Goal: Task Accomplishment & Management: Complete application form

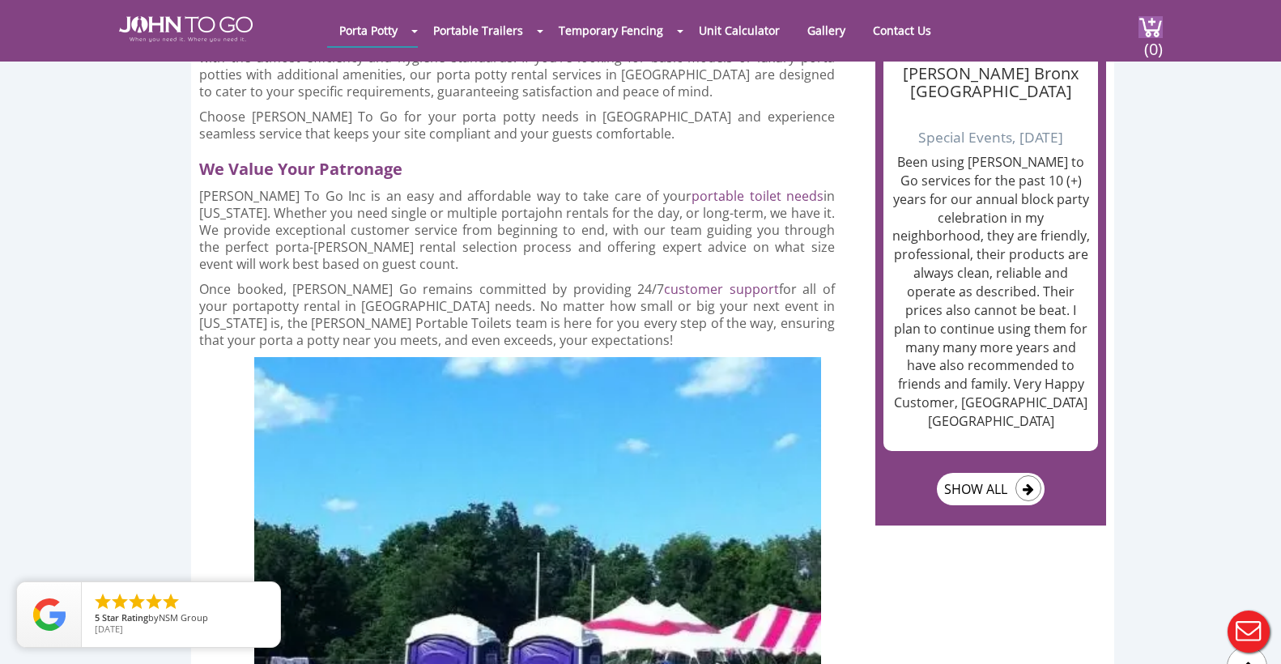
click at [895, 31] on div at bounding box center [640, 332] width 1281 height 664
click at [895, 31] on link "Contact Us" at bounding box center [901, 31] width 83 height 32
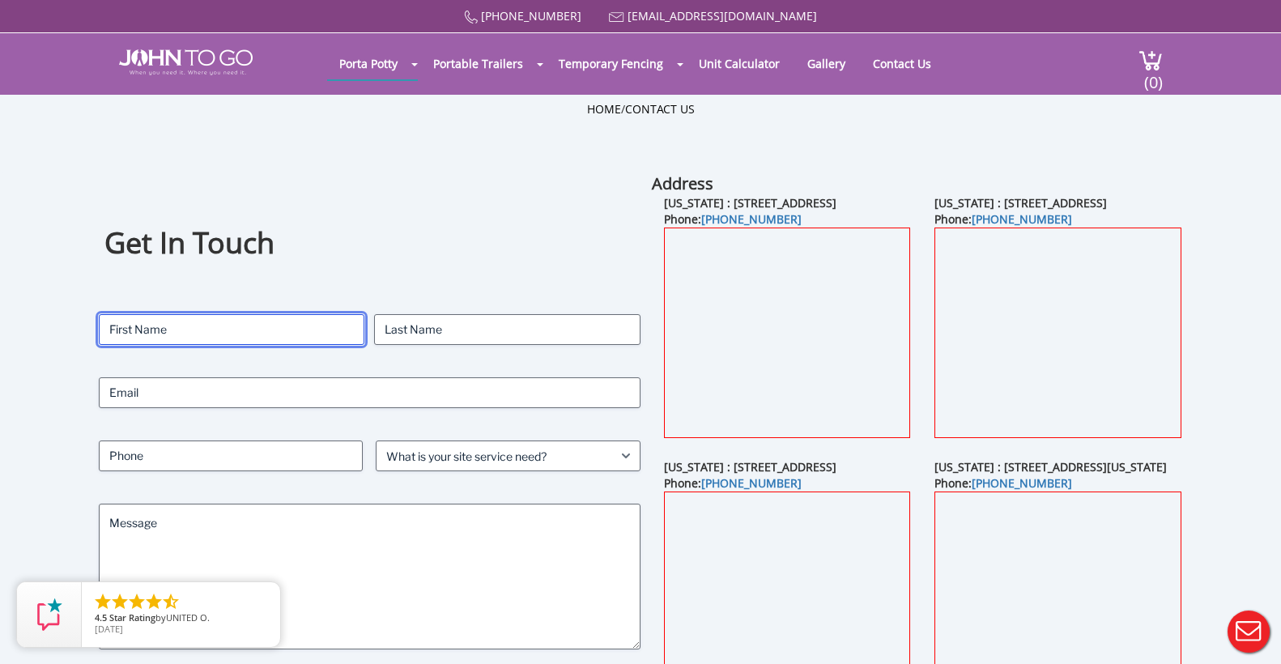
click at [267, 331] on input "First" at bounding box center [232, 329] width 266 height 31
type input "Shelby"
type input "Netterville"
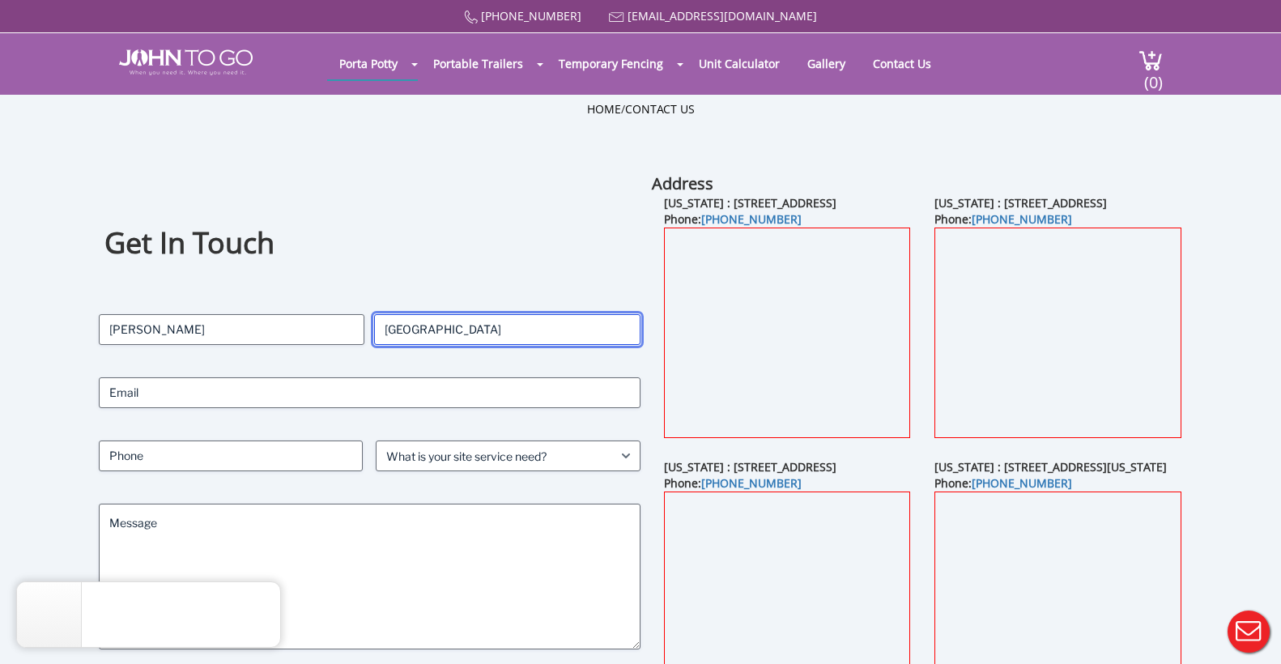
type input "ncc.sln@nccgcinc.net"
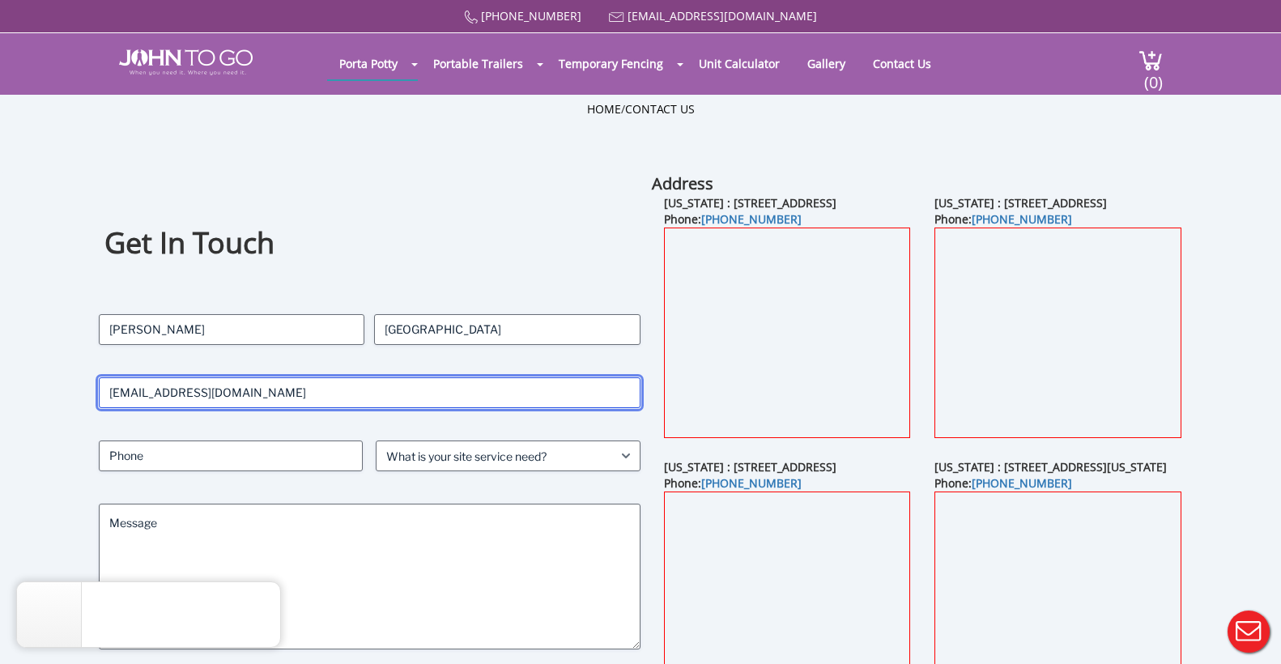
type input "9087541731"
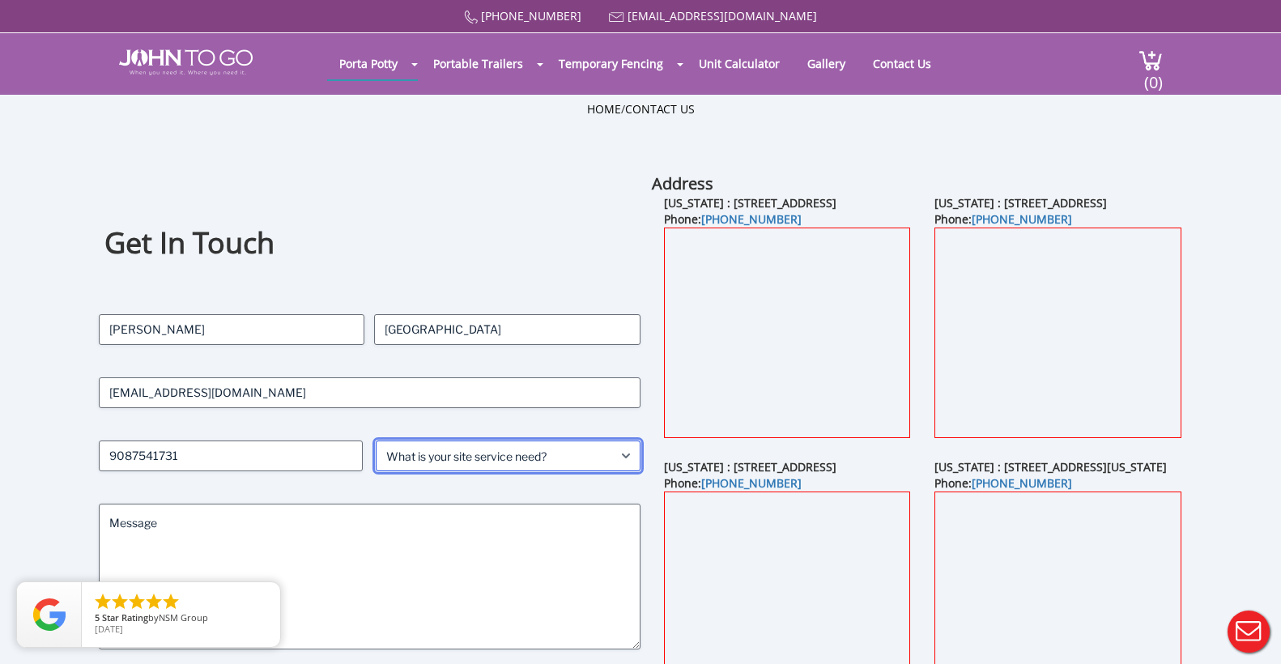
click at [501, 460] on select "What is your site service need? Consumer Construction - Commercial Construction…" at bounding box center [508, 455] width 265 height 31
click at [376, 440] on select "What is your site service need? Consumer Construction - Commercial Construction…" at bounding box center [508, 455] width 265 height 31
click at [586, 467] on select "What is your site service need? Consumer Construction - Commercial Construction…" at bounding box center [508, 455] width 265 height 31
select select "Construction - Commercial"
click at [376, 440] on select "What is your site service need? Consumer Construction - Commercial Construction…" at bounding box center [508, 455] width 265 height 31
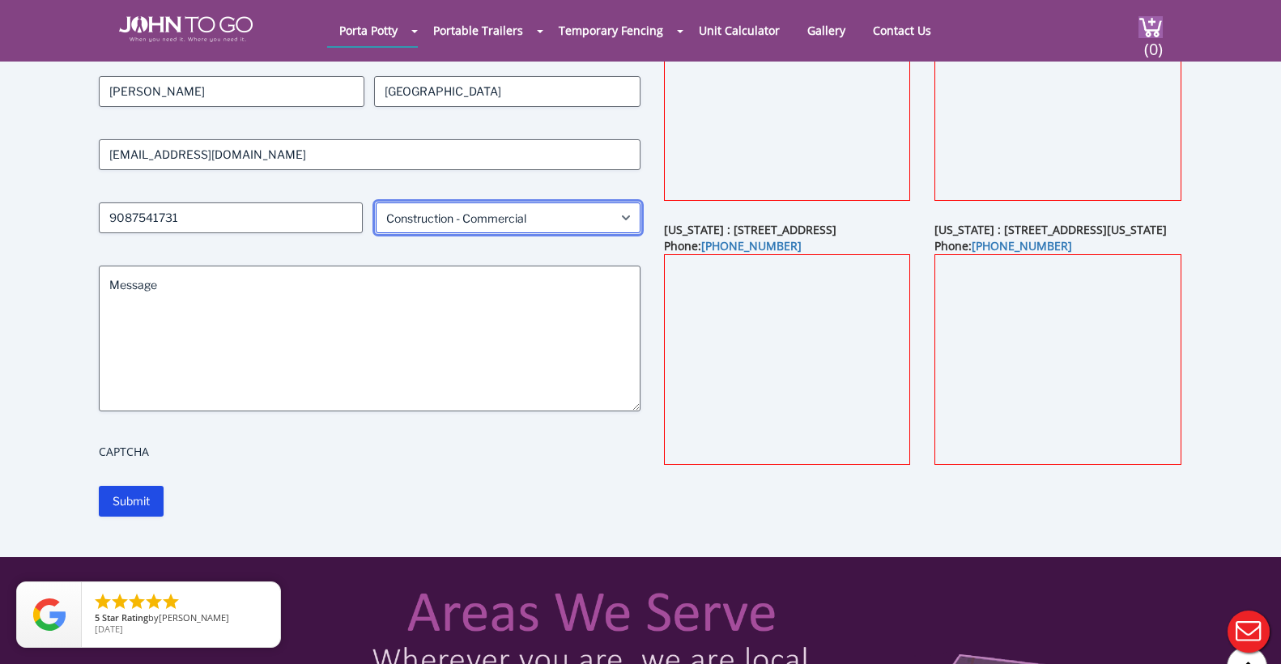
scroll to position [162, 0]
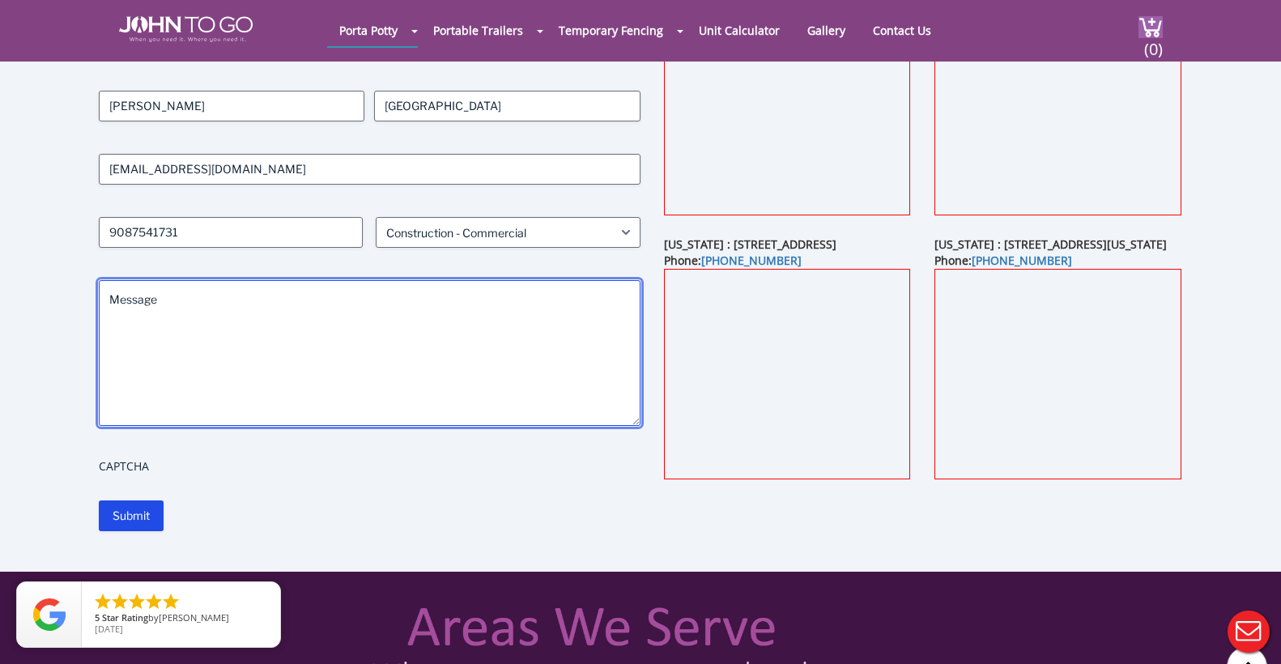
click at [339, 295] on textarea "Message" at bounding box center [370, 353] width 542 height 146
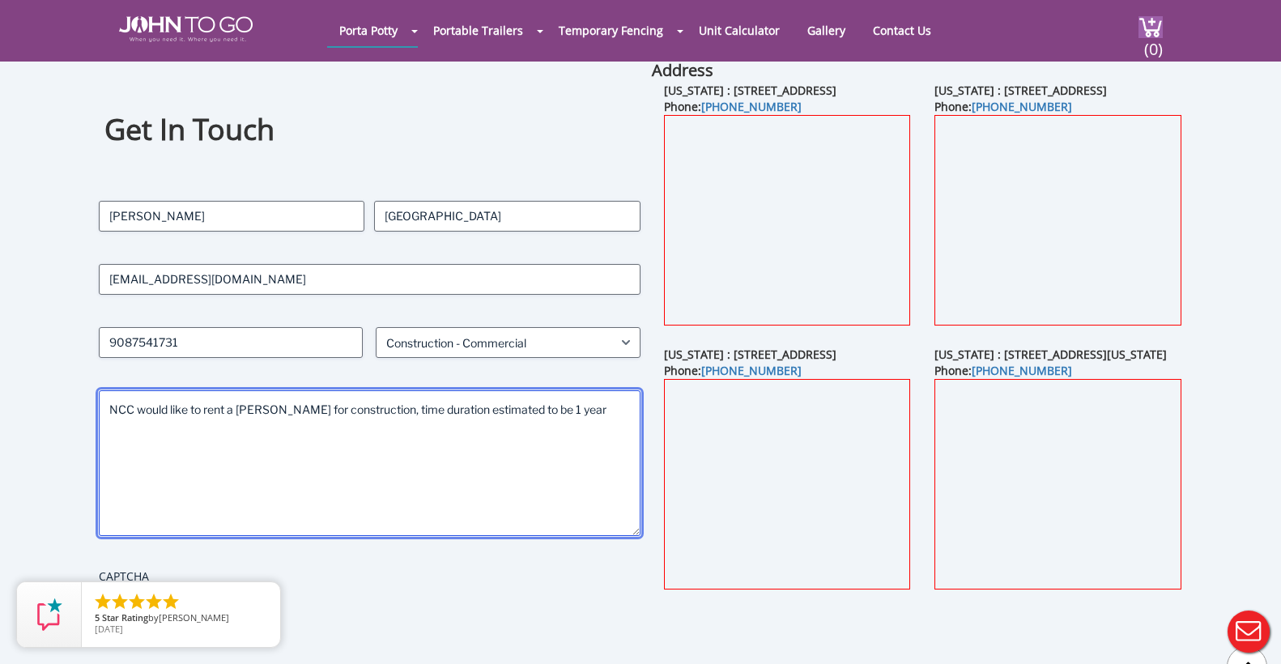
scroll to position [0, 0]
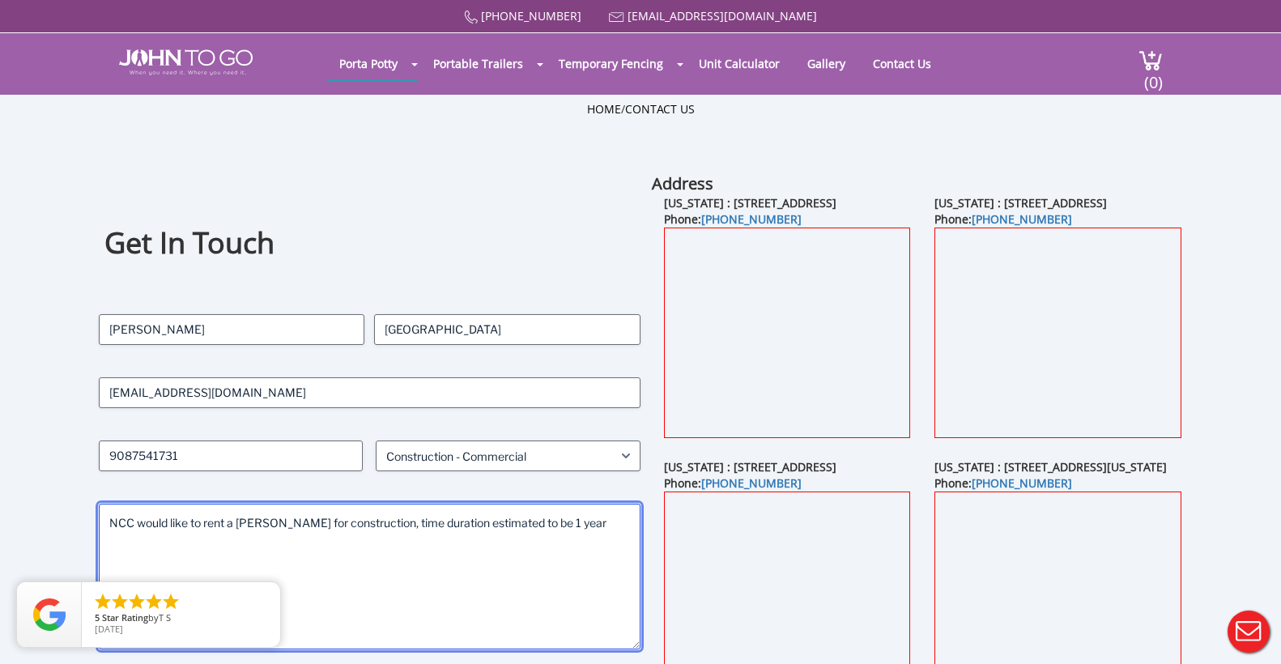
click at [374, 525] on textarea "NCC would like to rent a porta john for construction, time duration estimated t…" at bounding box center [370, 577] width 542 height 146
type textarea "NCC would like to rent a porta john for construction site at Teterboro airport.…"
